Goal: Find specific page/section: Find specific page/section

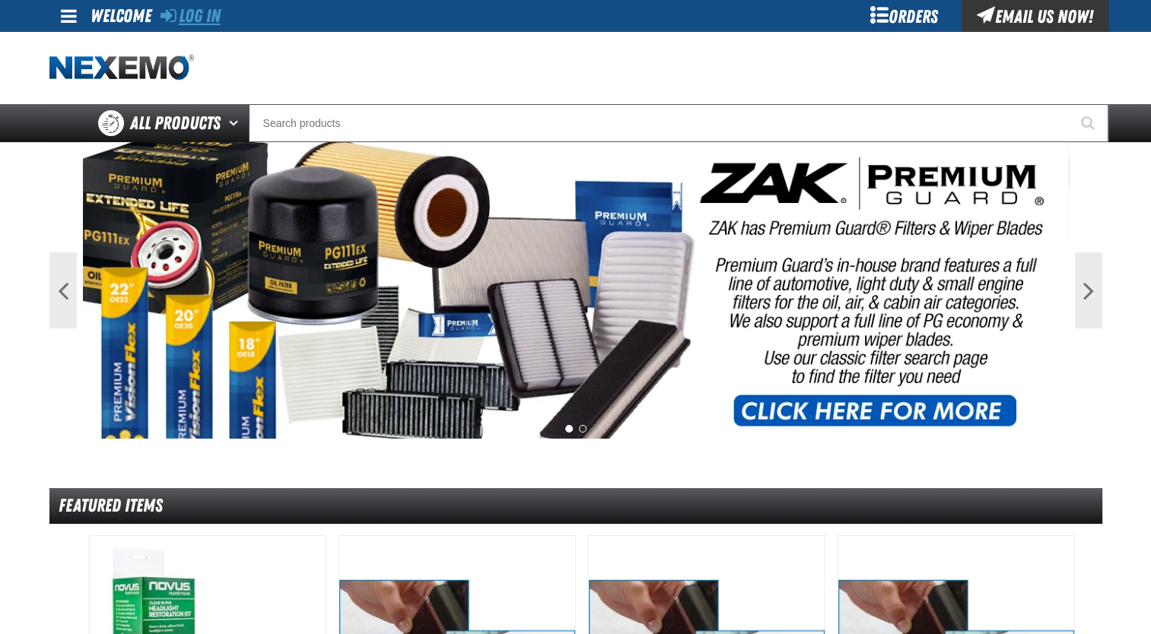
click at [211, 14] on link "Log In" at bounding box center [191, 15] width 60 height 21
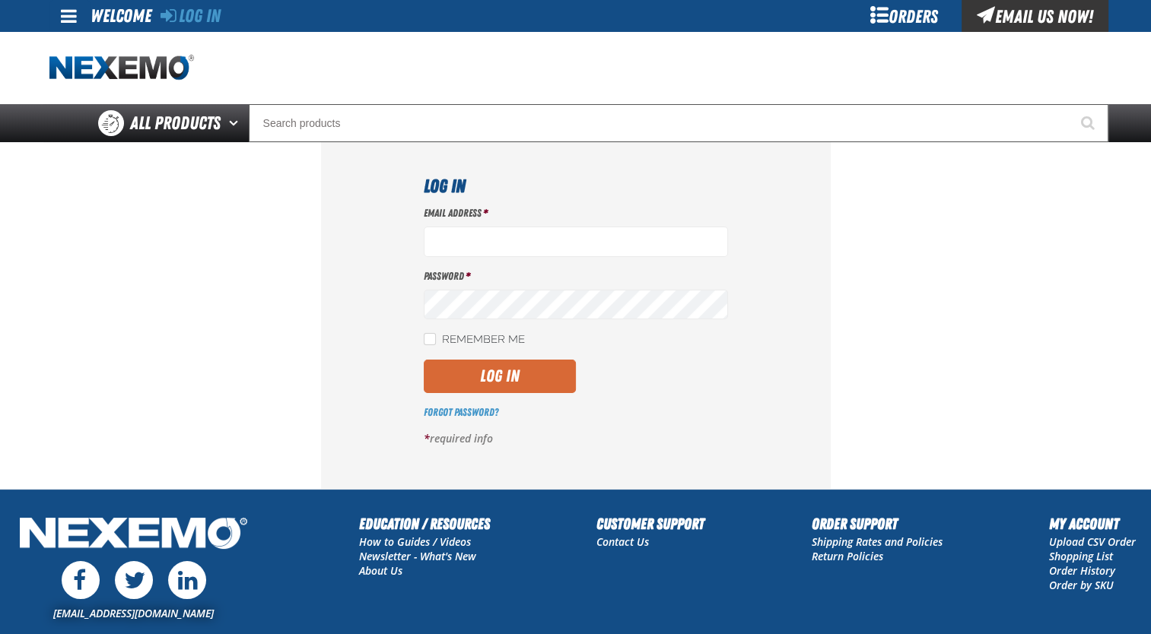
type input "jmolina@zakproducts.com"
click at [520, 376] on button "Log In" at bounding box center [500, 376] width 152 height 33
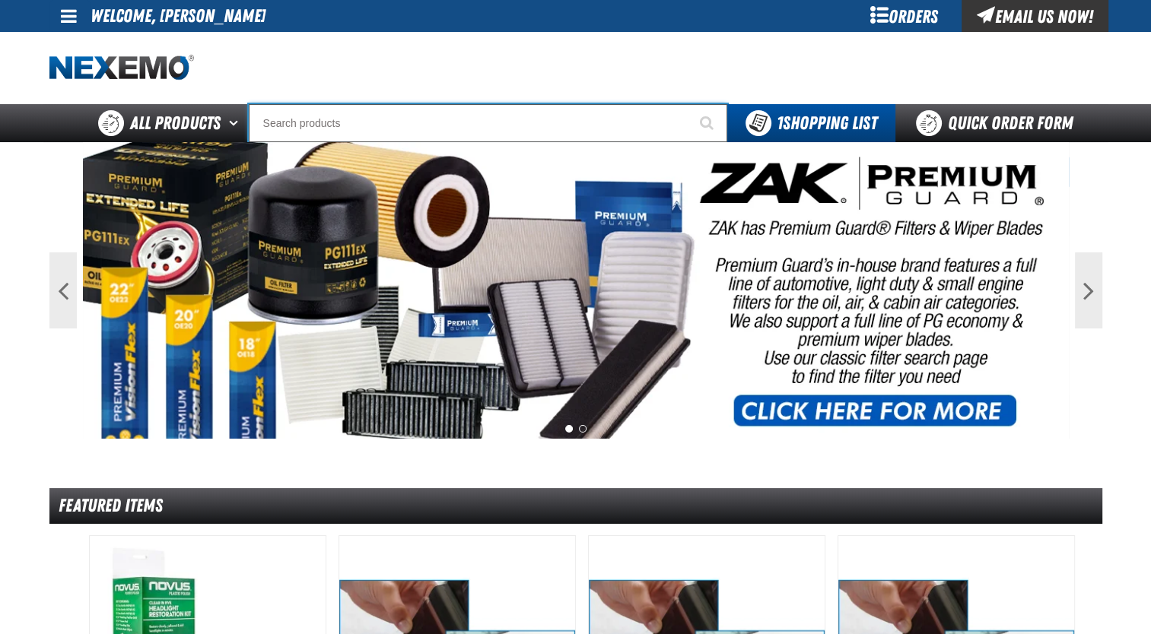
click at [308, 116] on input "Search" at bounding box center [488, 123] width 479 height 38
paste input "PC99456"
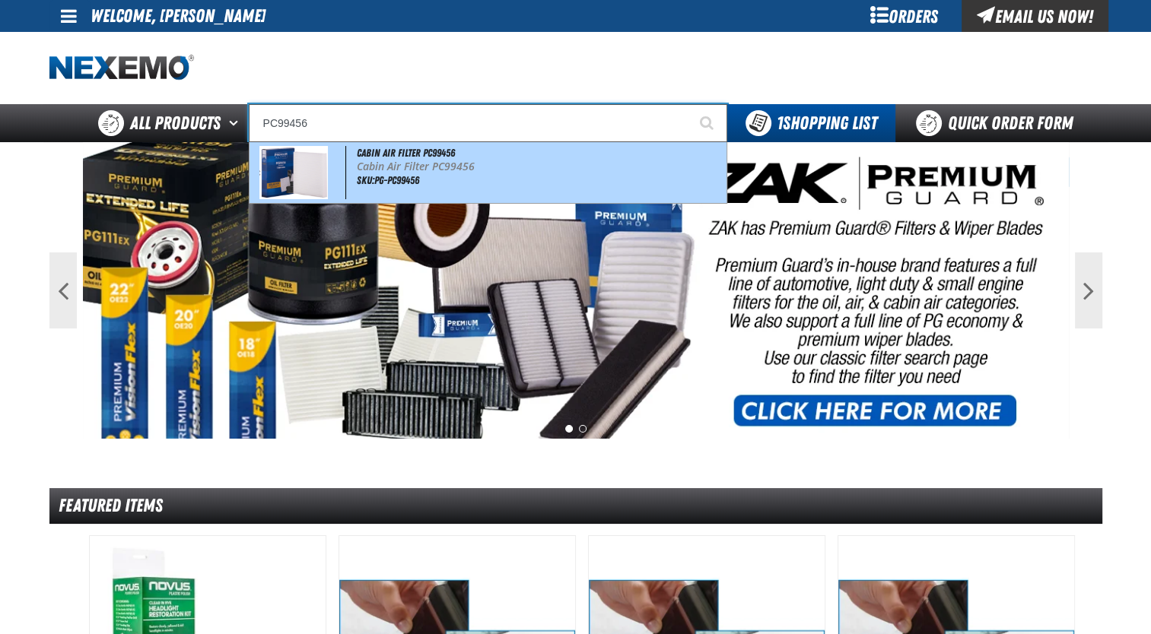
click at [352, 158] on div "Cabin Air Filter PC99456 Cabin Air Filter PC99456 SKU:PG-PC99456" at bounding box center [488, 172] width 477 height 61
type input "Cabin Air Filter PC99456"
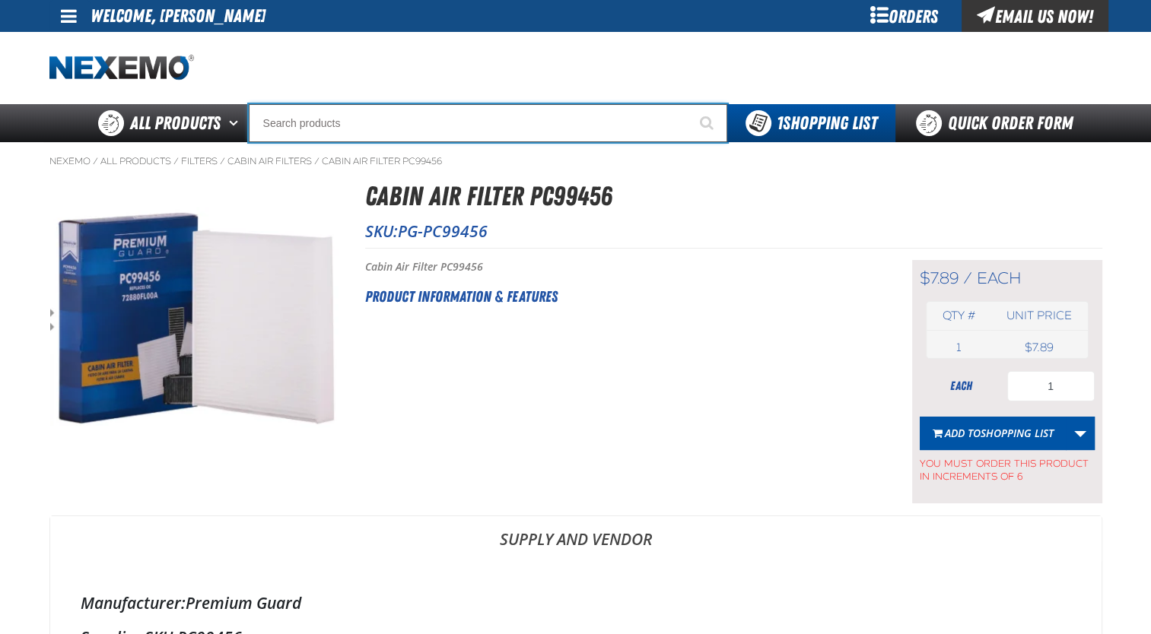
click at [505, 119] on input "Search" at bounding box center [488, 123] width 479 height 38
paste input "PA99877"
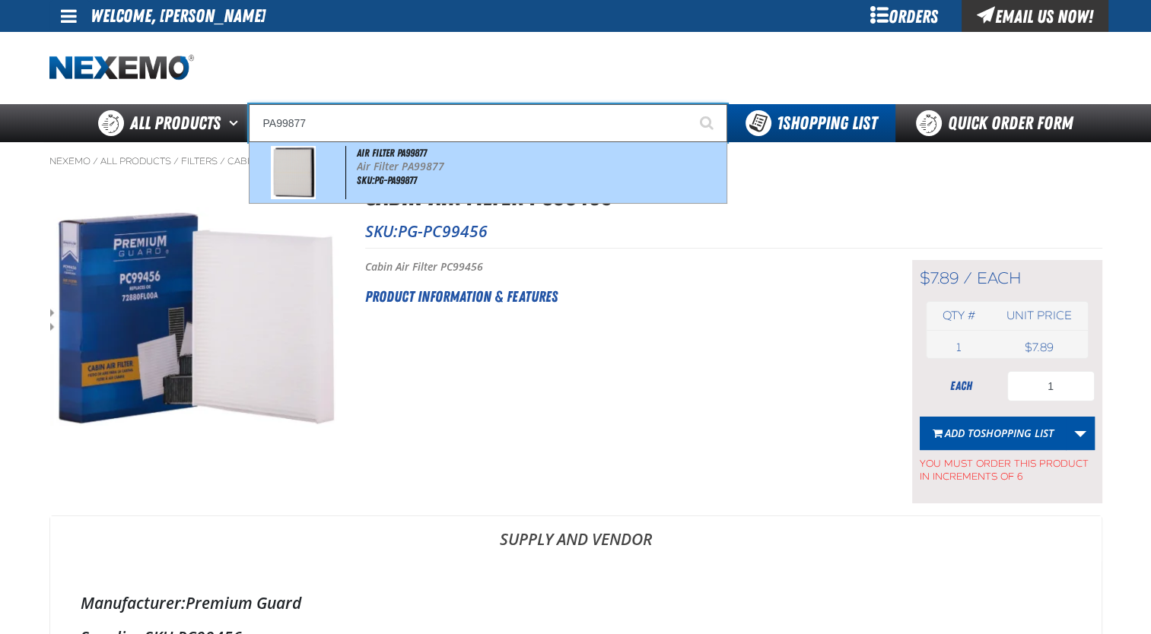
click at [493, 154] on div "Air Filter PA99877 Air Filter PA99877 SKU:PG-PA99877" at bounding box center [488, 172] width 477 height 61
type input "Air Filter PA99877"
